Goal: Transaction & Acquisition: Purchase product/service

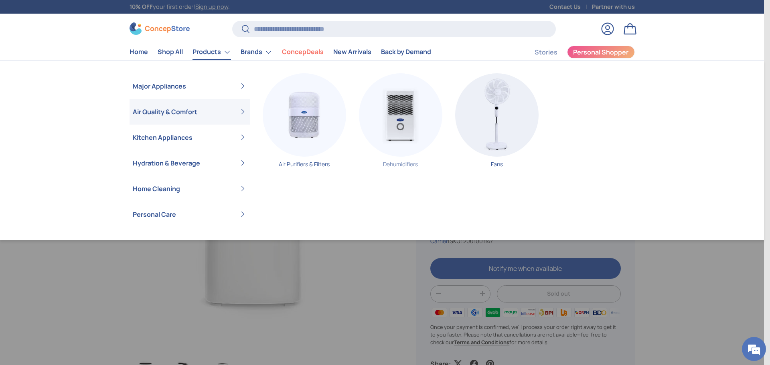
click at [412, 136] on img "Primary" at bounding box center [400, 114] width 83 height 83
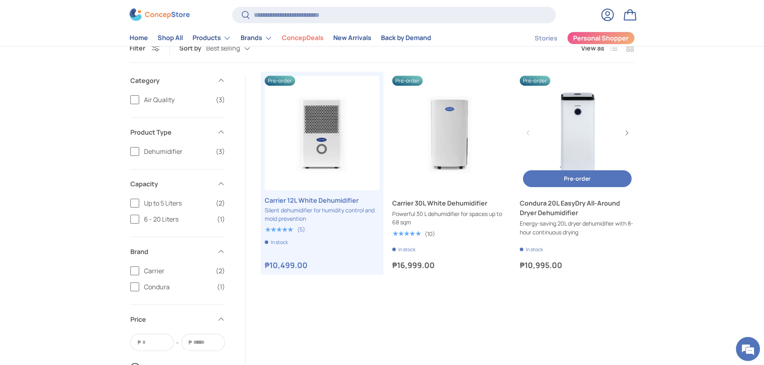
scroll to position [160, 0]
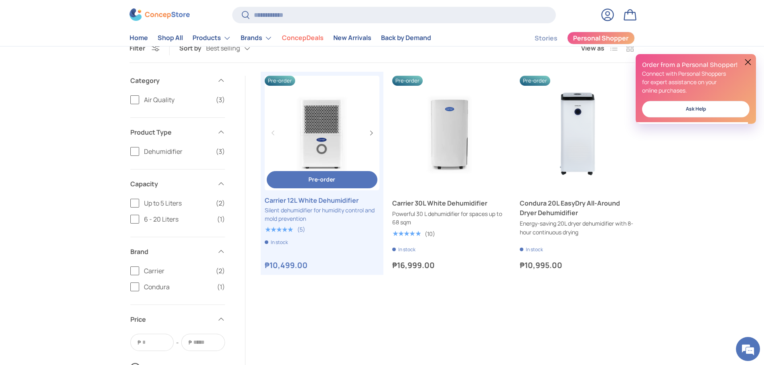
click at [325, 178] on span "Pre-order" at bounding box center [321, 180] width 27 height 8
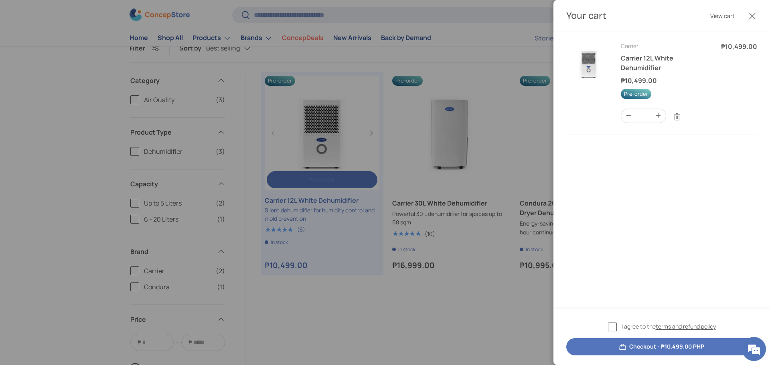
scroll to position [0, 0]
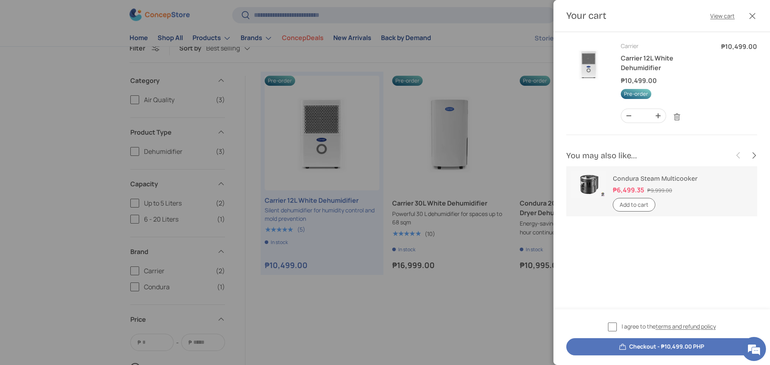
click at [610, 328] on label "I agree to the terms and refund policy" at bounding box center [662, 326] width 108 height 9
click at [629, 355] on button "Checkout - ₱10,499.00 PHP" at bounding box center [661, 346] width 191 height 17
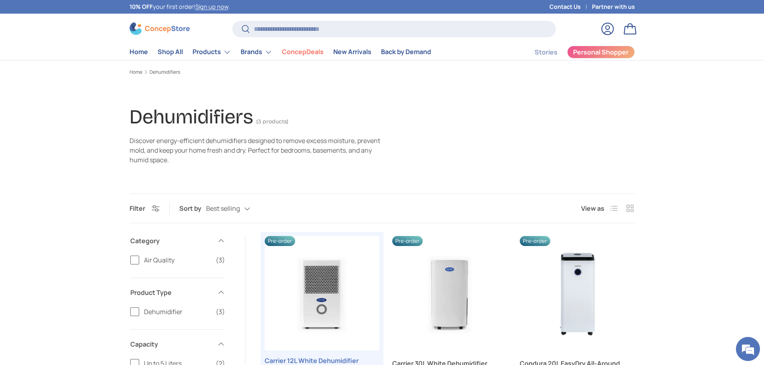
click at [288, 236] on link "Carrier 12L White Dehumidifier" at bounding box center [322, 293] width 115 height 115
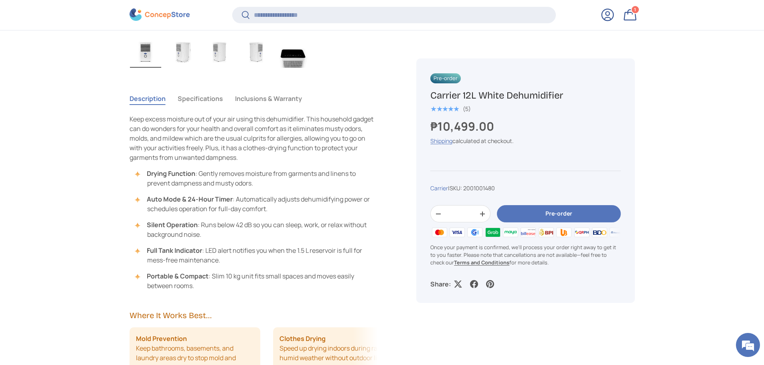
click at [184, 49] on img "Gallery Viewer" at bounding box center [182, 52] width 31 height 32
click at [221, 54] on img "Gallery Viewer" at bounding box center [219, 52] width 31 height 32
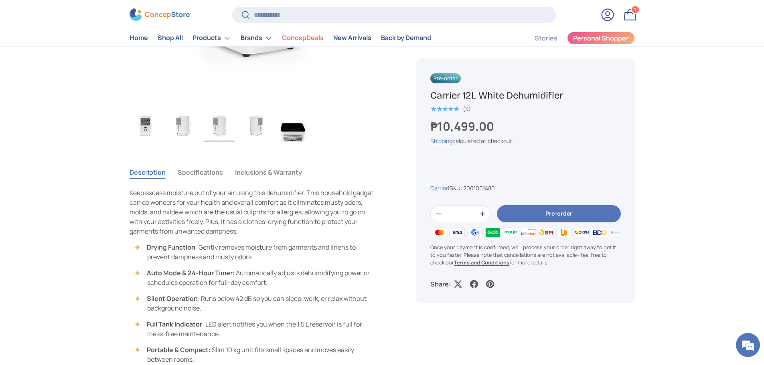
scroll to position [401, 0]
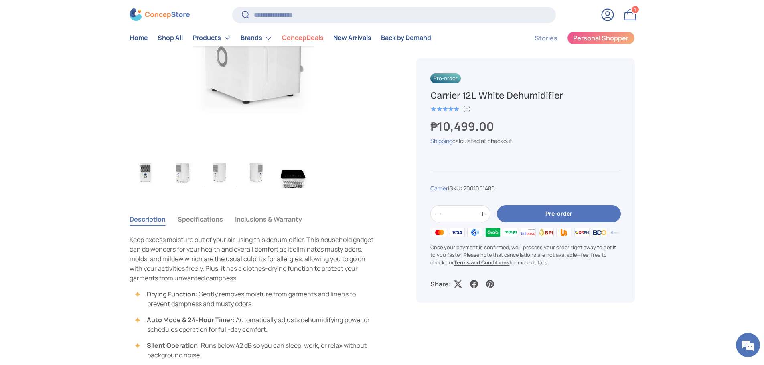
click at [261, 187] on img "Gallery Viewer" at bounding box center [256, 172] width 31 height 32
click at [289, 179] on img "Gallery Viewer" at bounding box center [292, 172] width 31 height 32
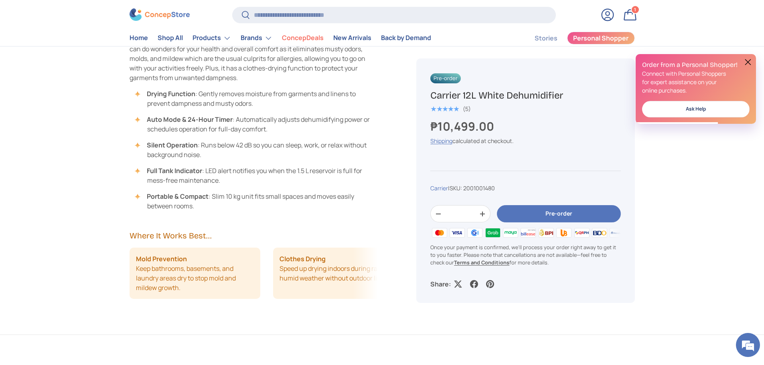
scroll to position [0, 0]
drag, startPoint x: 198, startPoint y: 98, endPoint x: 218, endPoint y: 105, distance: 21.4
click at [205, 100] on li "Drying Function : Gently removes moisture from garments and linens to prevent d…" at bounding box center [258, 98] width 241 height 19
click at [283, 128] on li "Auto Mode & 24-Hour Timer : Automatically adjusts dehumidifying power or schedu…" at bounding box center [258, 124] width 241 height 19
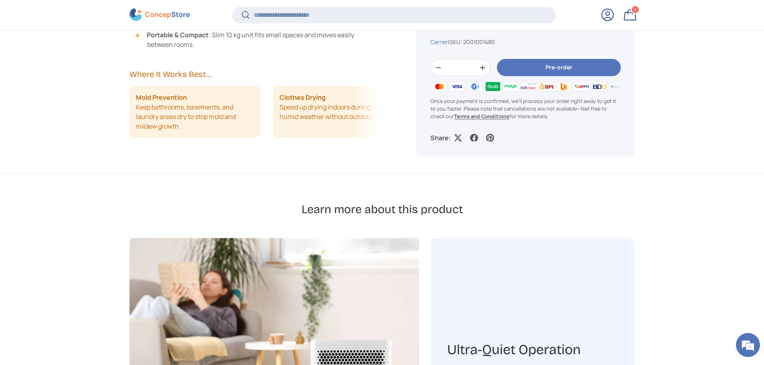
scroll to position [762, 0]
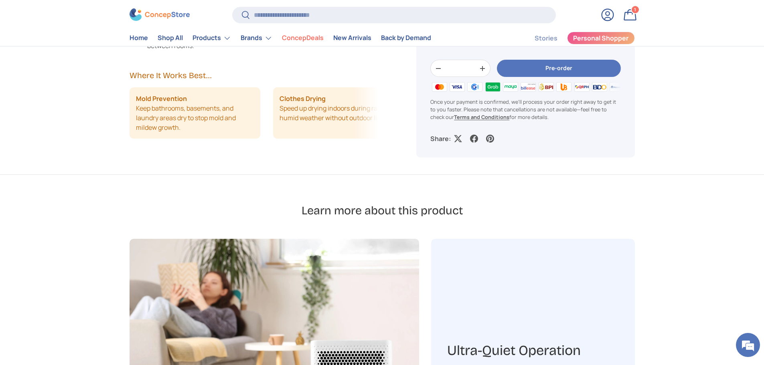
click at [380, 117] on div "Description Specifications Inclusions & Warranty Keep excess moisture out of yo…" at bounding box center [264, 10] width 268 height 328
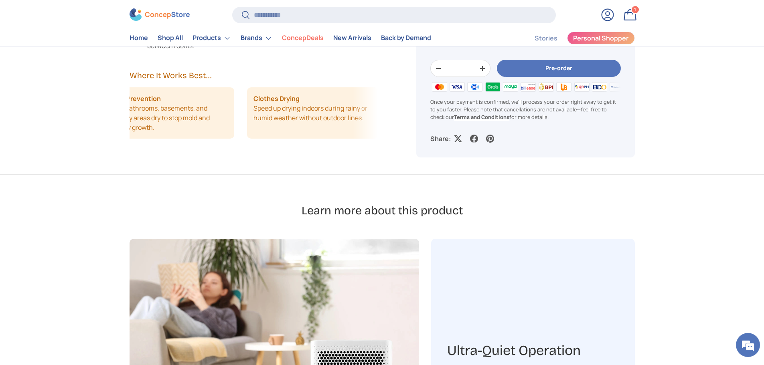
drag, startPoint x: 338, startPoint y: 117, endPoint x: 219, endPoint y: 117, distance: 119.1
click at [219, 117] on ul "Mold Prevention Keep bathrooms, basements, and laundry areas dry to stop mold a…" at bounding box center [227, 112] width 249 height 51
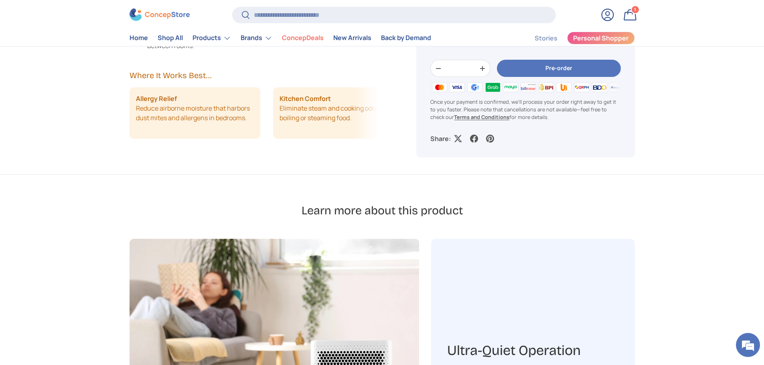
drag, startPoint x: 270, startPoint y: 128, endPoint x: 262, endPoint y: 128, distance: 8.4
click at [273, 128] on li "Kitchen Comfort Eliminate steam and cooking odors after boiling or steaming foo…" at bounding box center [338, 112] width 131 height 51
drag, startPoint x: 330, startPoint y: 128, endPoint x: 250, endPoint y: 126, distance: 79.8
click at [250, 126] on li "Storage Protection Shield closets and storage spaces from dampness and musty sm…" at bounding box center [312, 112] width 131 height 51
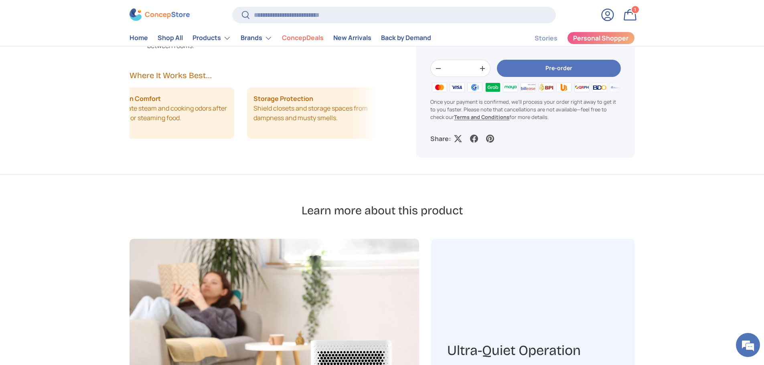
drag, startPoint x: 295, startPoint y: 123, endPoint x: 221, endPoint y: 128, distance: 73.9
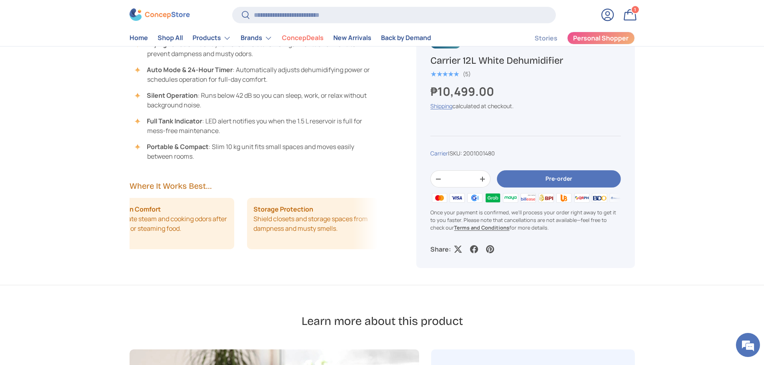
scroll to position [601, 0]
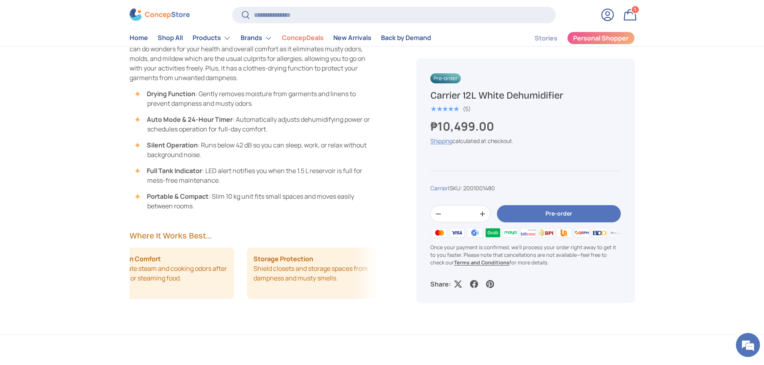
drag, startPoint x: 253, startPoint y: 285, endPoint x: 160, endPoint y: 285, distance: 93.0
drag, startPoint x: 278, startPoint y: 267, endPoint x: 229, endPoint y: 267, distance: 49.3
drag, startPoint x: 302, startPoint y: 277, endPoint x: 208, endPoint y: 277, distance: 94.6
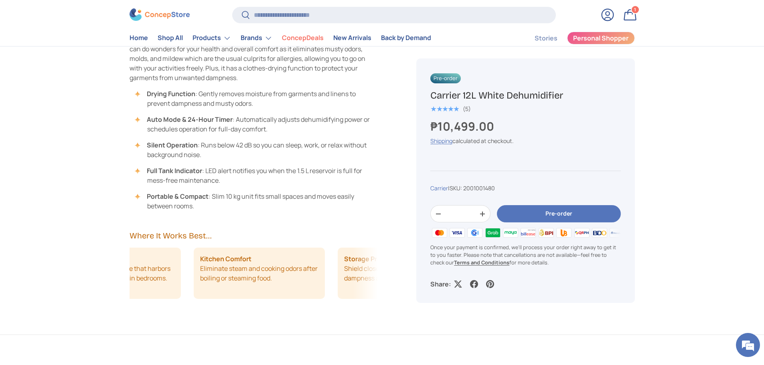
drag, startPoint x: 258, startPoint y: 277, endPoint x: 334, endPoint y: 277, distance: 75.4
click at [334, 277] on div "Mold Prevention Keep bathrooms, basements, and laundry areas dry to stop mold a…" at bounding box center [254, 273] width 249 height 51
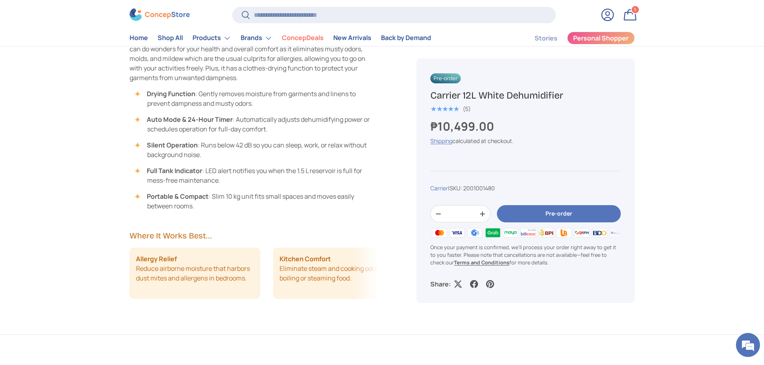
click at [257, 282] on li "Allergy Relief Reduce airborne moisture that harbors dust mites and allergens i…" at bounding box center [195, 273] width 131 height 51
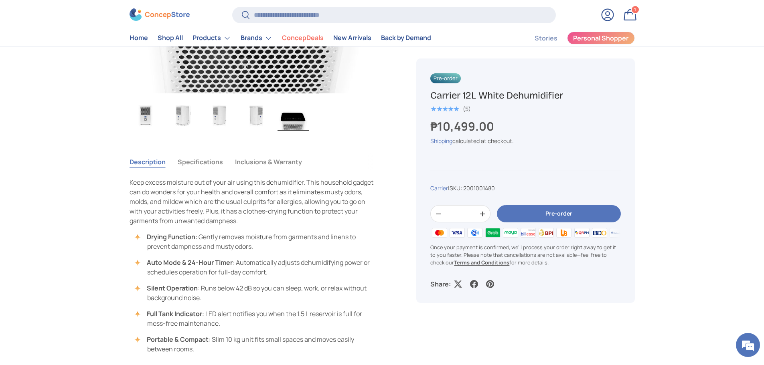
scroll to position [401, 0]
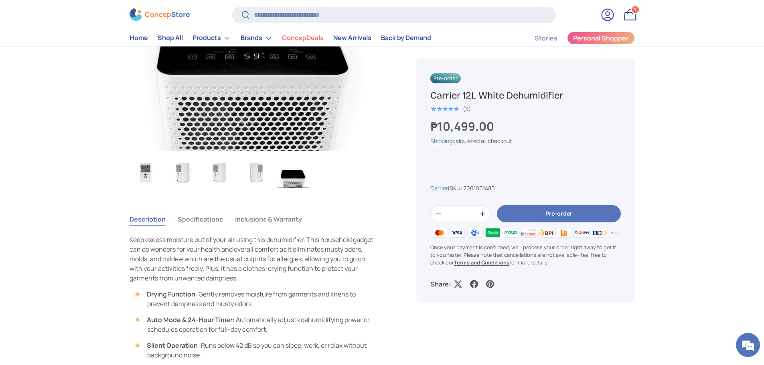
click at [205, 221] on button "Specifications" at bounding box center [200, 219] width 45 height 18
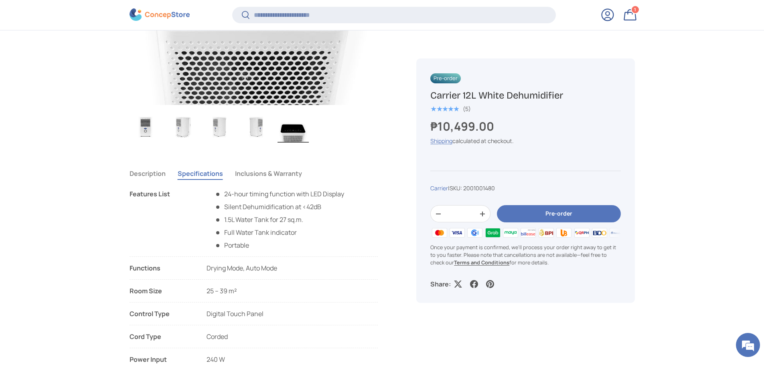
scroll to position [520, 0]
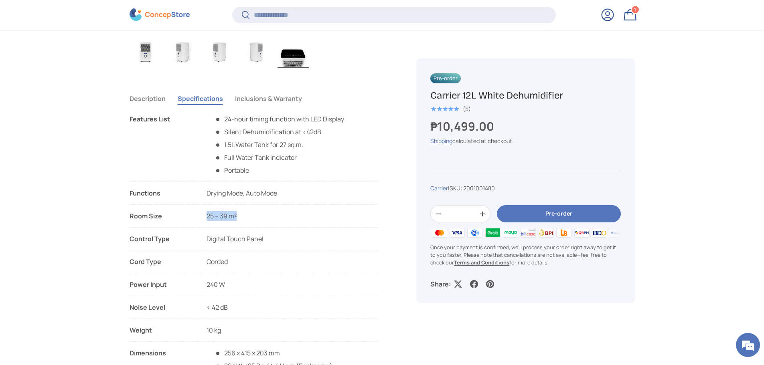
drag, startPoint x: 249, startPoint y: 219, endPoint x: 205, endPoint y: 219, distance: 44.1
click at [205, 219] on li "Room Size 25 – 39 m²" at bounding box center [254, 219] width 249 height 16
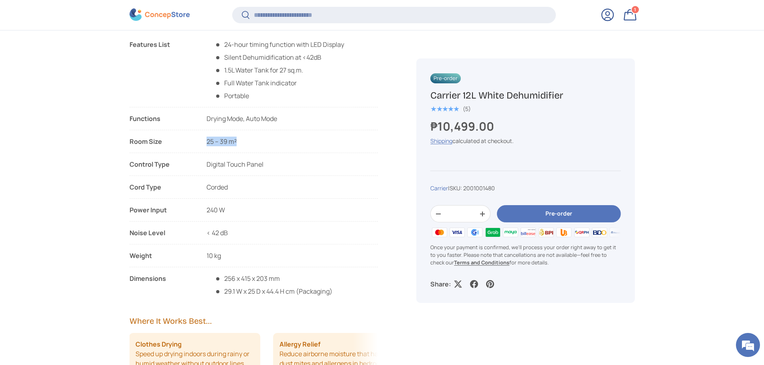
scroll to position [600, 0]
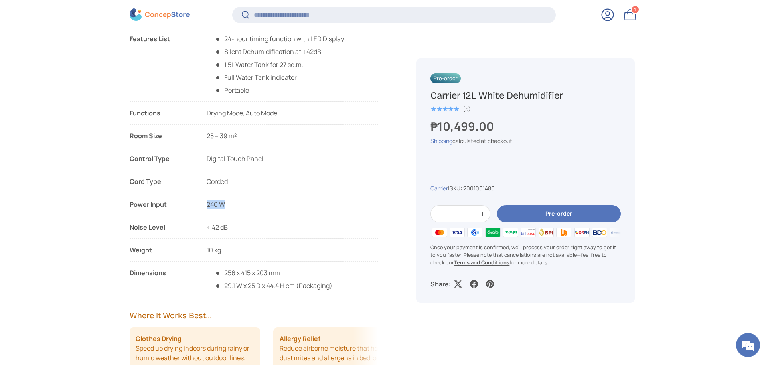
click at [206, 199] on ul "Features List 24-hour timing function with LED Display Silent Dehumidification …" at bounding box center [254, 162] width 249 height 257
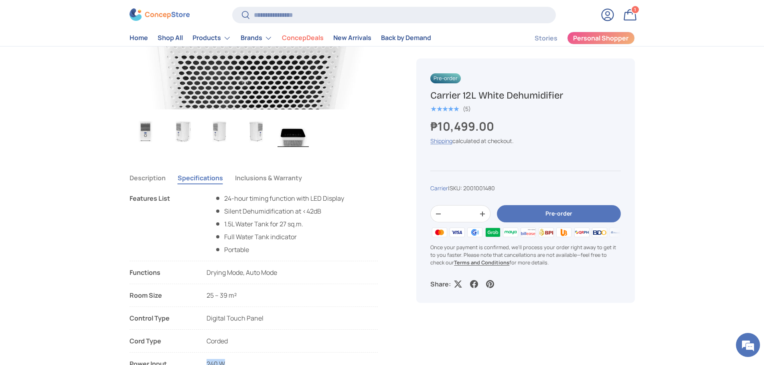
scroll to position [441, 0]
